Goal: Task Accomplishment & Management: Manage account settings

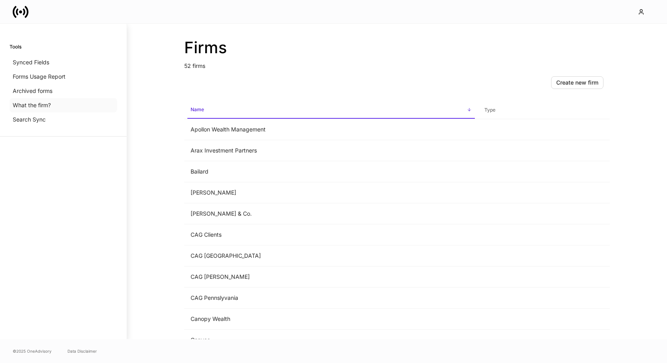
click at [51, 108] on div "What the firm?" at bounding box center [64, 105] width 108 height 14
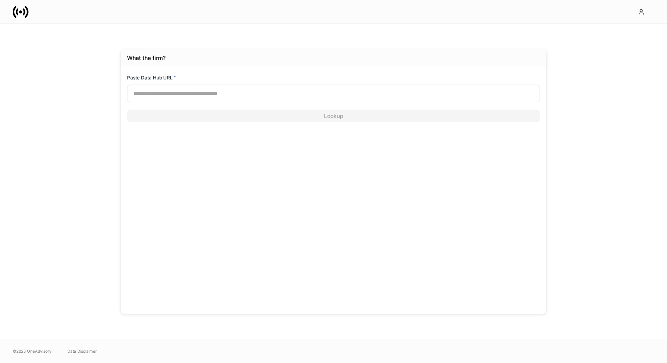
click at [199, 95] on input "text" at bounding box center [333, 93] width 413 height 17
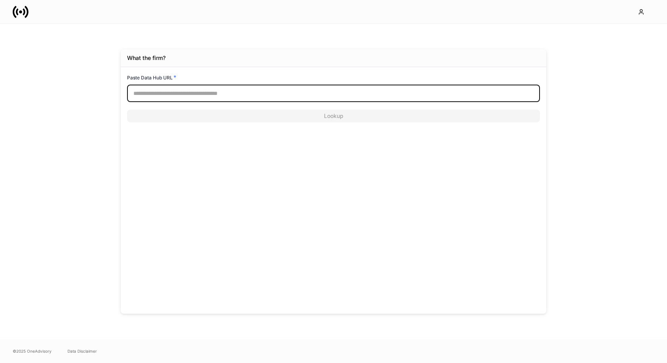
paste input "**********"
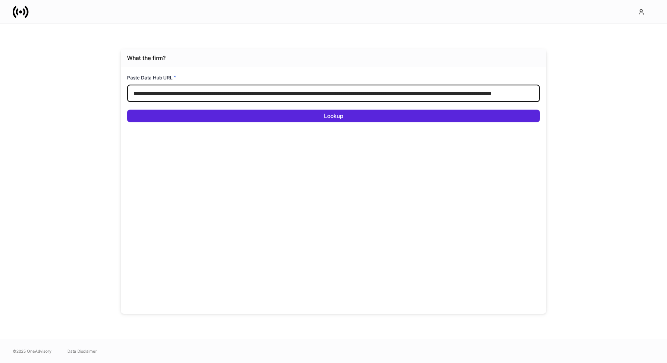
scroll to position [0, 118]
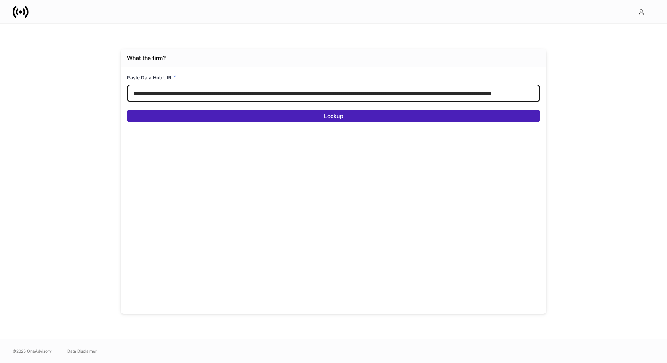
type input "**********"
click at [199, 120] on button "Lookup" at bounding box center [333, 116] width 413 height 13
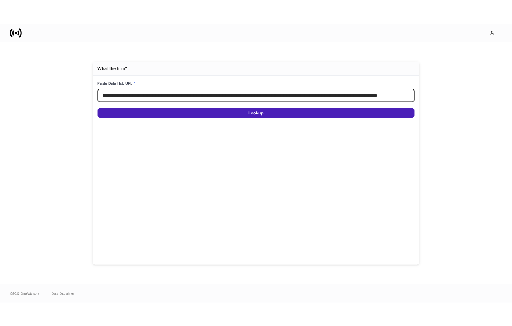
scroll to position [0, 0]
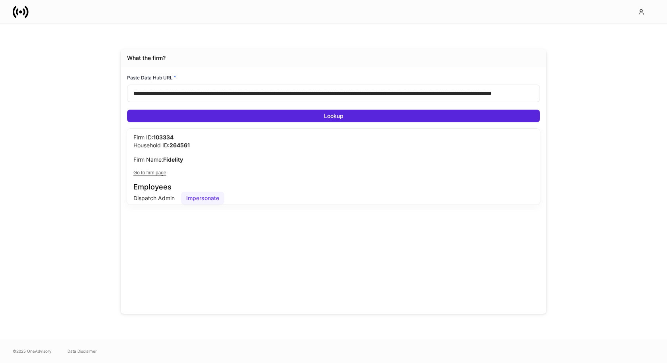
click at [211, 195] on div "Impersonate" at bounding box center [202, 198] width 33 height 8
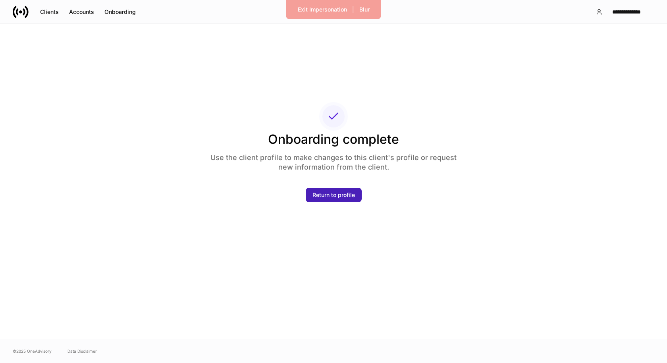
click at [317, 193] on div "Return to profile" at bounding box center [334, 195] width 42 height 8
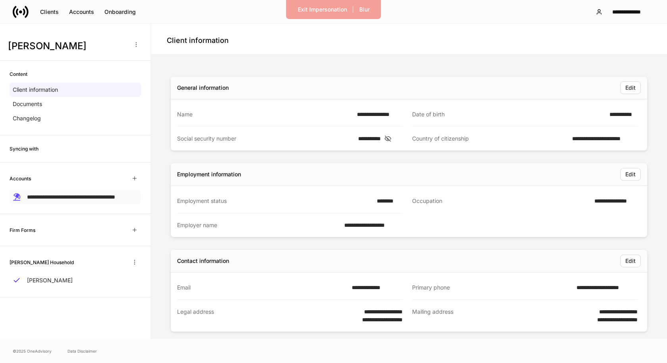
click at [66, 200] on p "**********" at bounding box center [71, 197] width 88 height 8
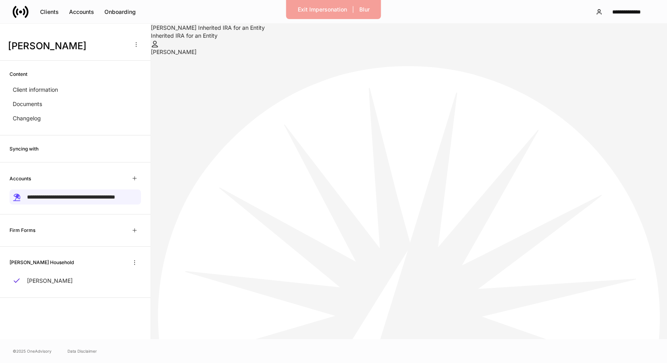
scroll to position [56, 0]
click at [603, 363] on li "View" at bounding box center [333, 367] width 667 height 8
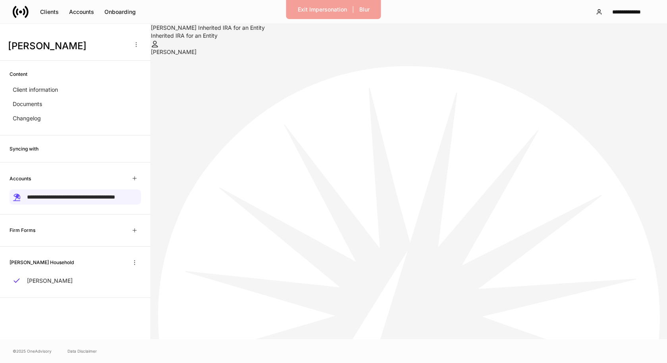
click at [601, 363] on li "View" at bounding box center [333, 367] width 667 height 8
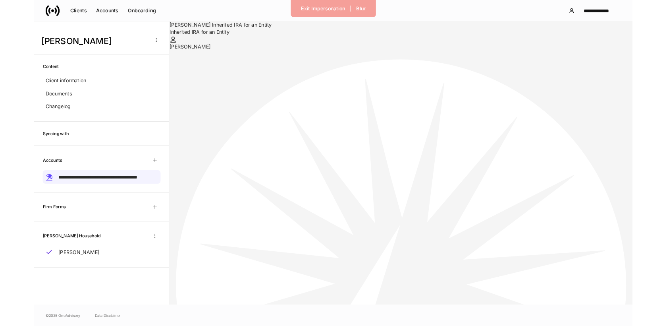
scroll to position [40, 0]
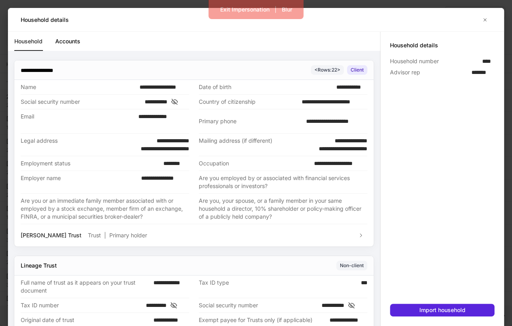
click at [70, 43] on link "Accounts" at bounding box center [67, 41] width 25 height 19
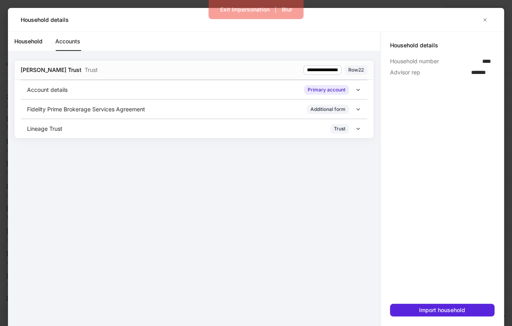
click at [197, 88] on div "Account details Primary account" at bounding box center [191, 90] width 328 height 10
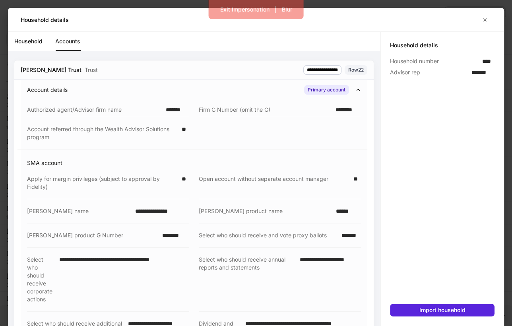
scroll to position [253, 0]
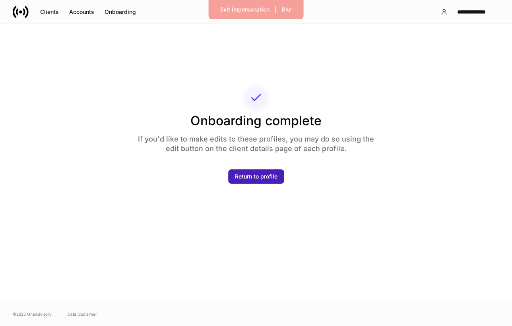
click at [257, 175] on div "Return to profile" at bounding box center [256, 176] width 42 height 8
click at [270, 171] on button "Return to profile" at bounding box center [256, 176] width 56 height 14
